Goal: Communication & Community: Ask a question

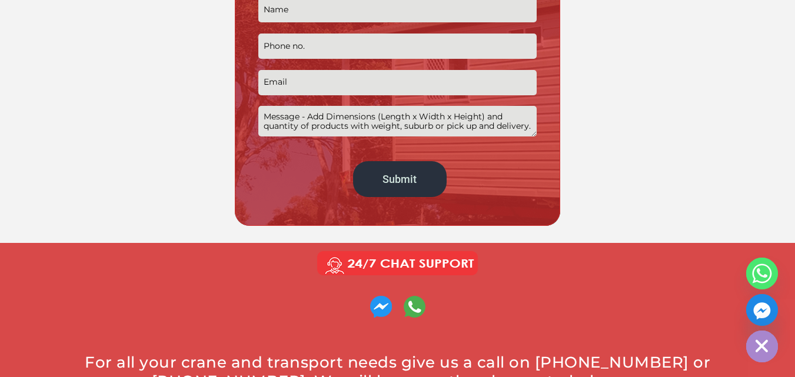
scroll to position [235, 0]
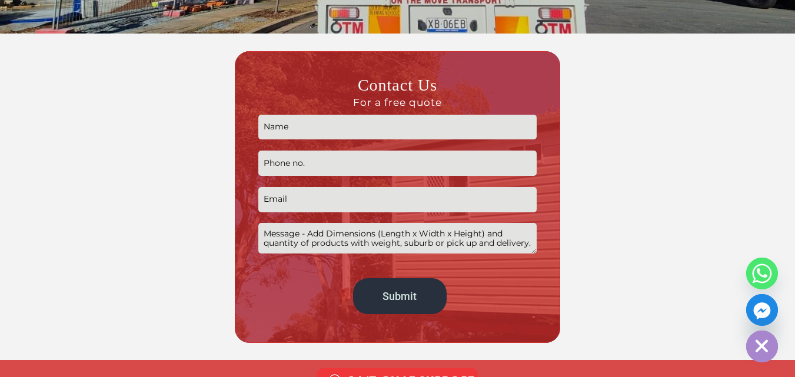
click at [318, 243] on textarea "Contact form" at bounding box center [397, 238] width 278 height 30
paste textarea ""Hello, I came across your article [URL][DOMAIN_NAME] and noticed [DOMAIN_NAME]…"
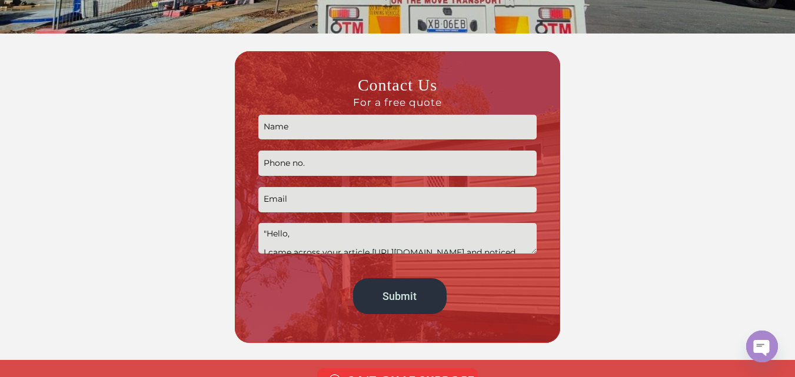
scroll to position [279, 0]
type textarea ""Hello, I came across your article [URL][DOMAIN_NAME] and noticed [DOMAIN_NAME]…"
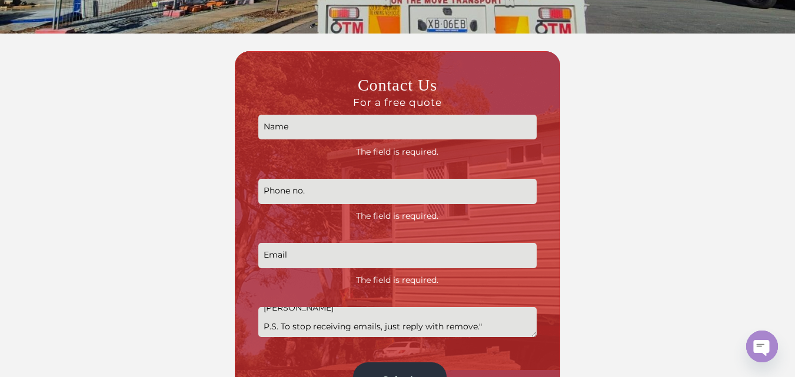
click at [300, 121] on input "Contact form" at bounding box center [397, 127] width 278 height 25
type input "[PERSON_NAME]"
type input "01147587032"
type input "[EMAIL_ADDRESS][DOMAIN_NAME]"
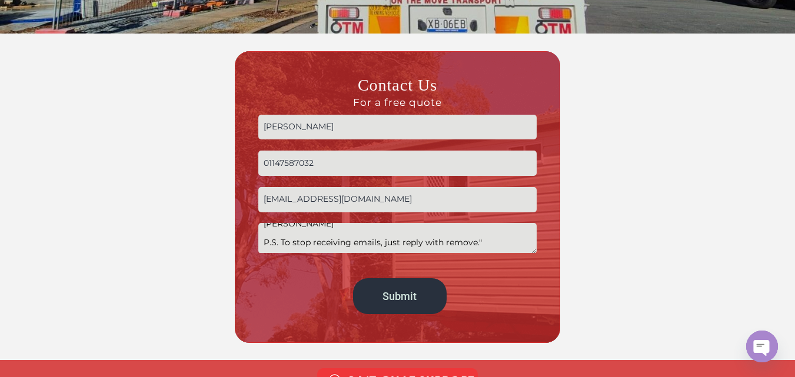
click at [487, 243] on textarea ""Hello, I came across your article [URL][DOMAIN_NAME] and noticed [DOMAIN_NAME]…" at bounding box center [397, 238] width 278 height 30
click at [267, 232] on textarea ""Hello, I came across your article [URL][DOMAIN_NAME] and noticed [DOMAIN_NAME]…" at bounding box center [397, 238] width 278 height 30
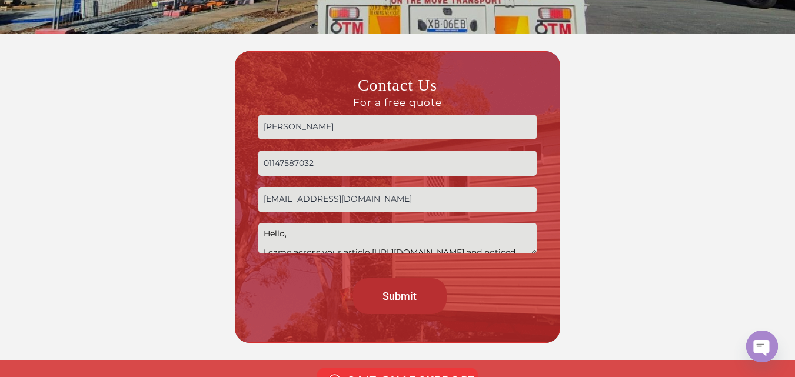
type textarea "Hello, I came across your article [URL][DOMAIN_NAME] and noticed [DOMAIN_NAME].…"
click at [366, 290] on input "Submit" at bounding box center [400, 296] width 94 height 36
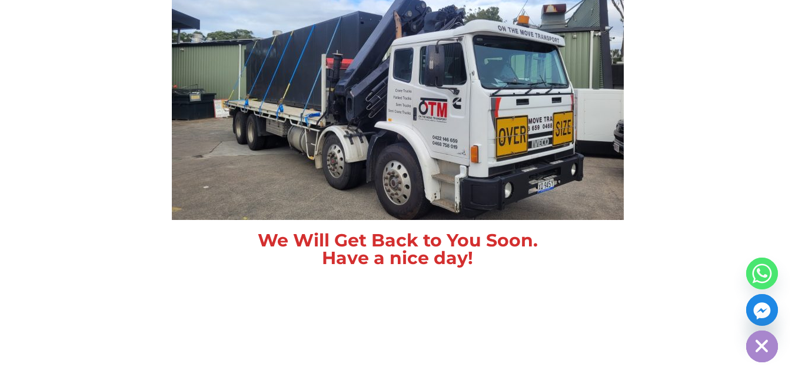
scroll to position [353, 0]
